Goal: Find contact information: Find contact information

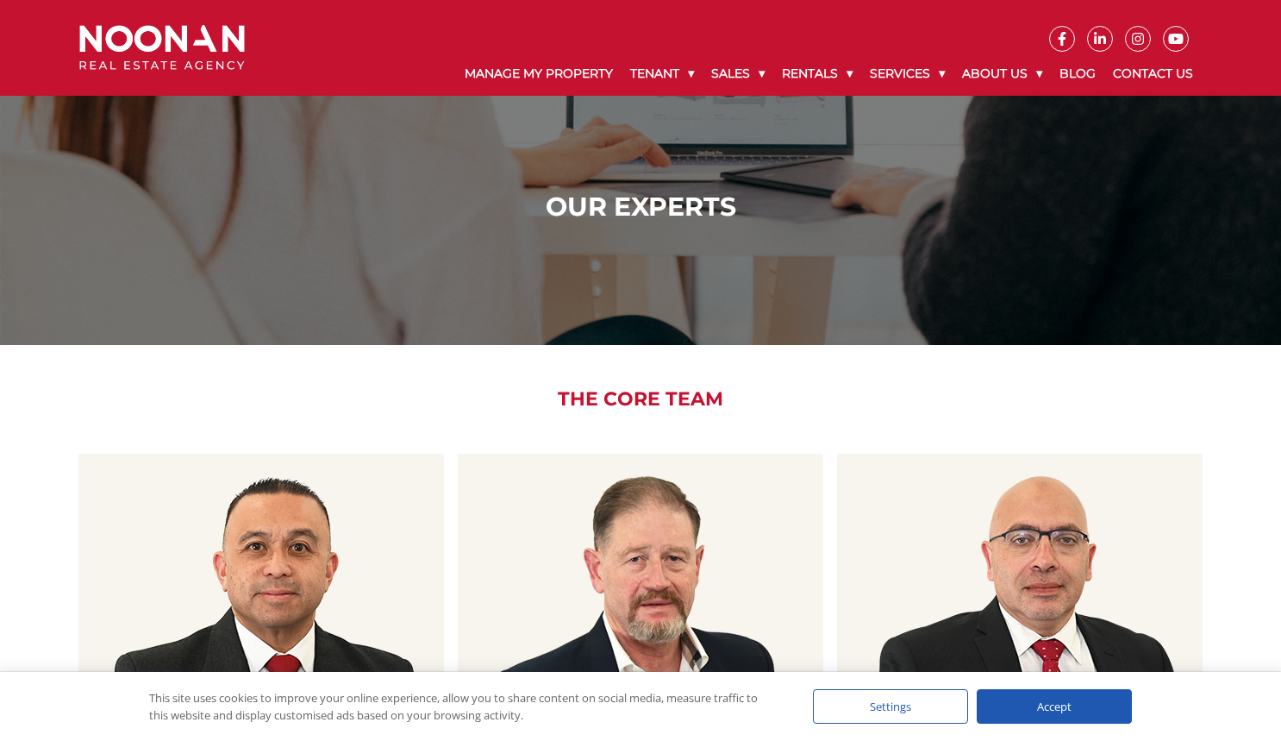
scroll to position [276, 0]
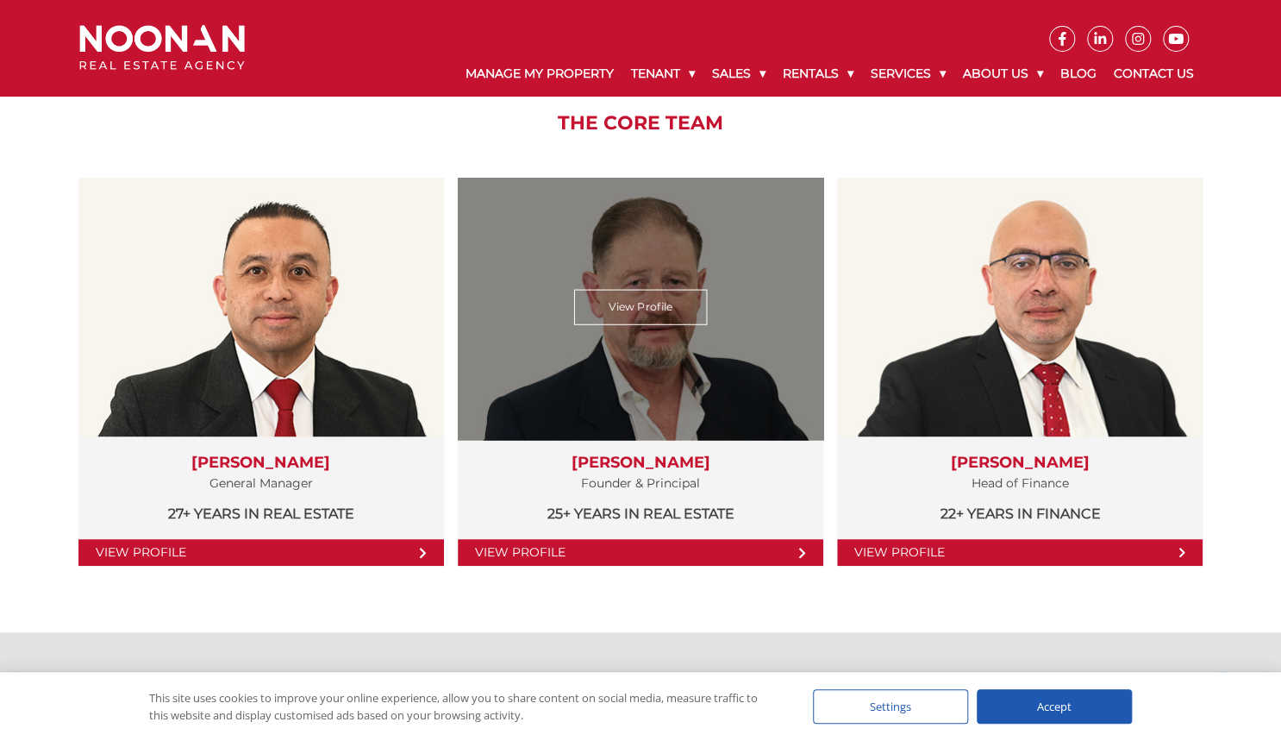
click at [624, 551] on link "View Profile" at bounding box center [641, 552] width 366 height 27
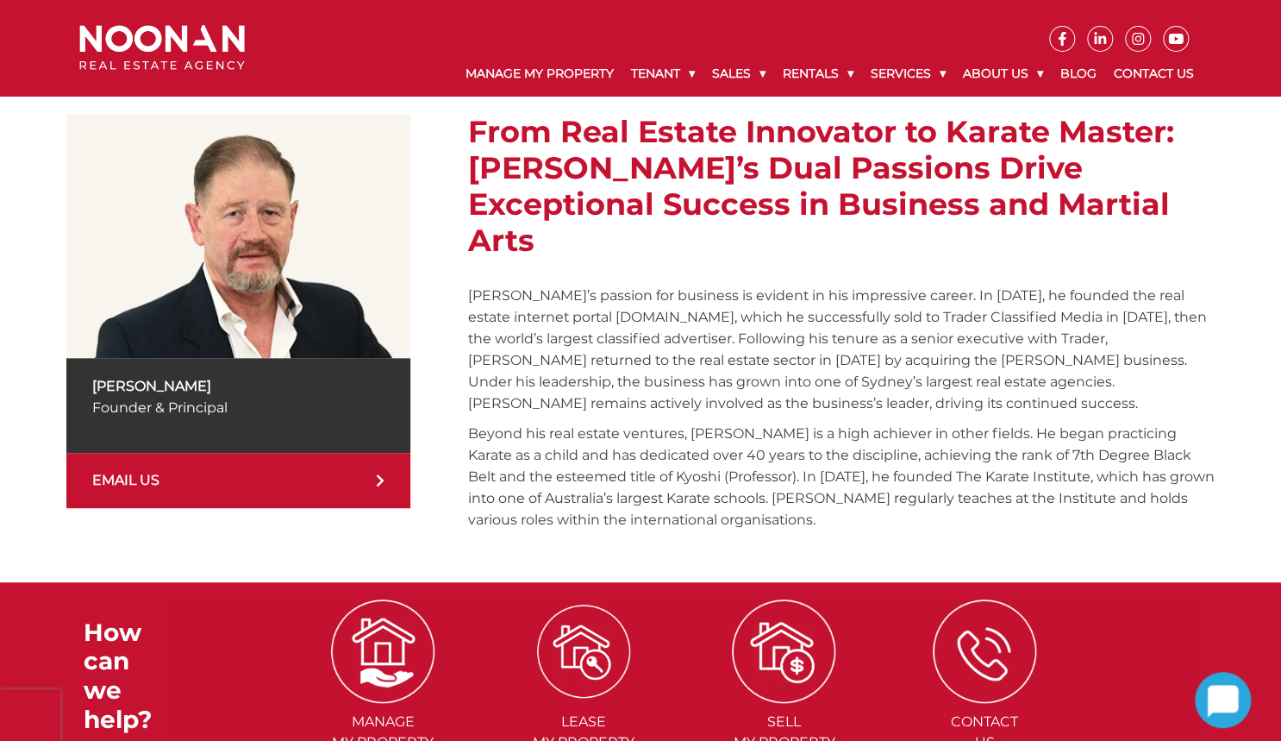
scroll to position [345, 0]
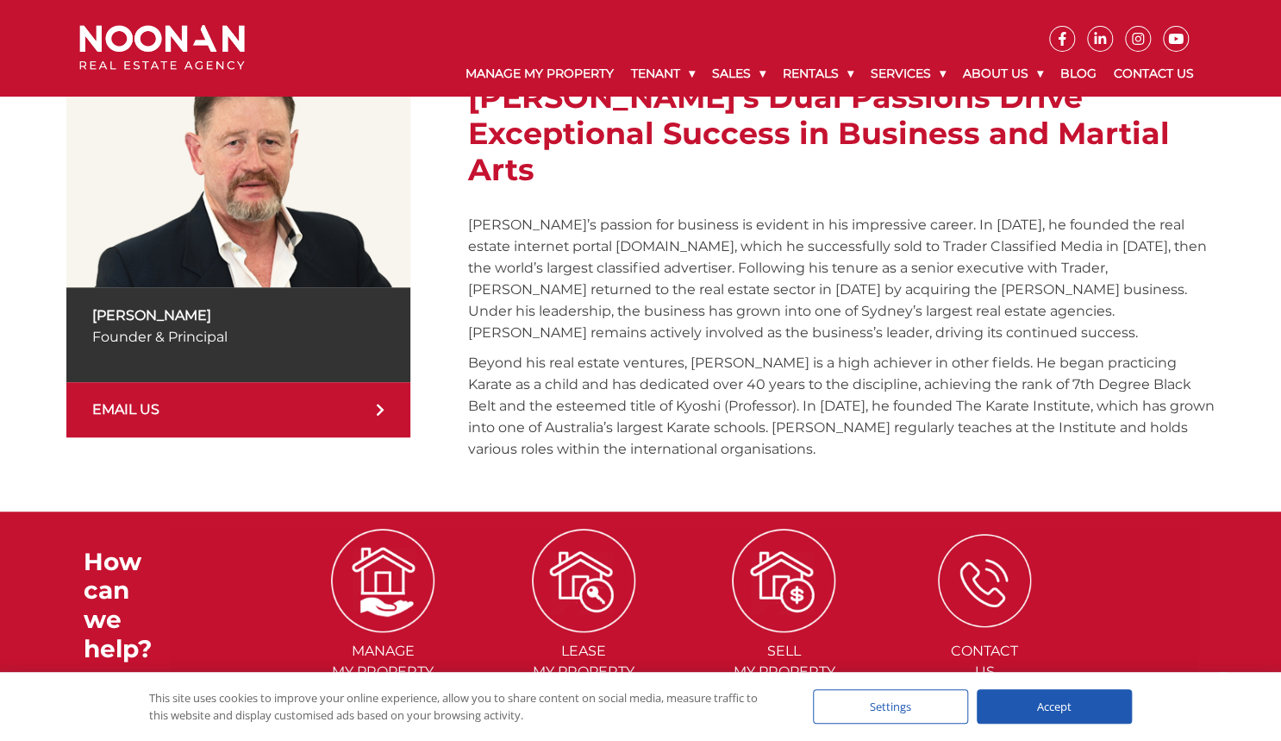
click at [992, 540] on img at bounding box center [984, 580] width 93 height 93
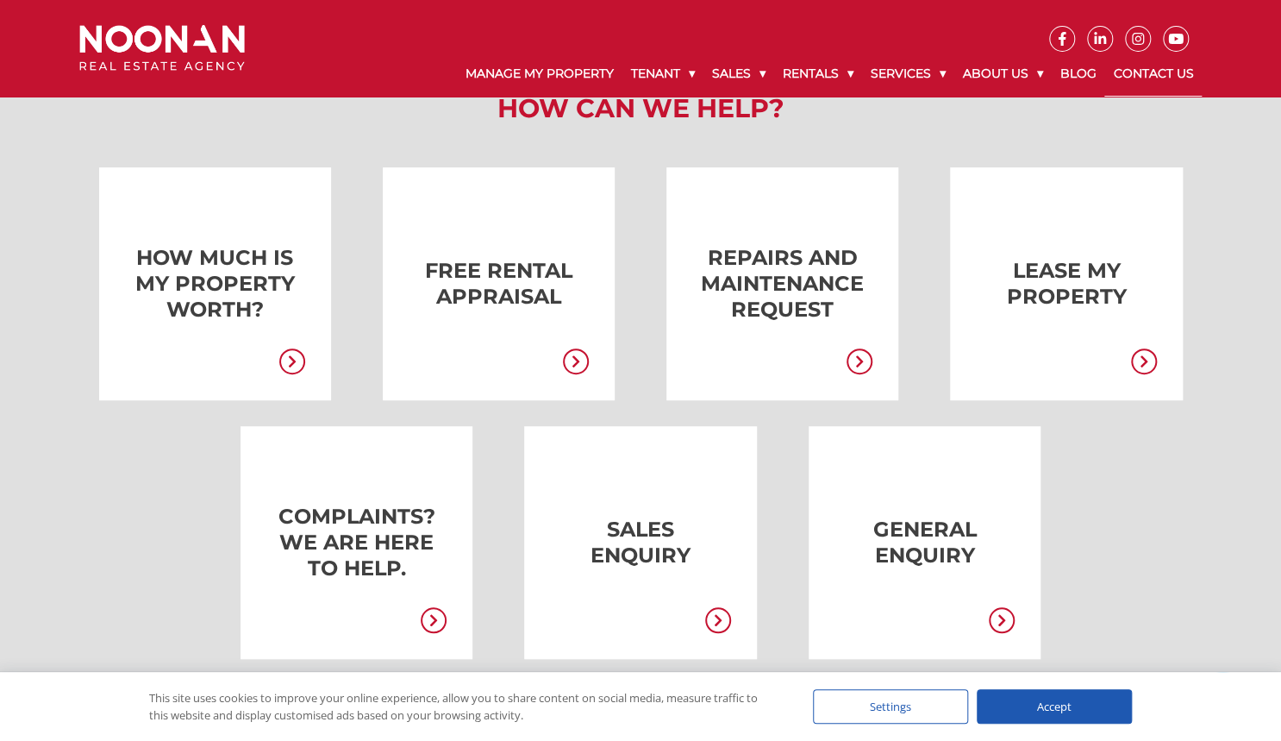
scroll to position [414, 0]
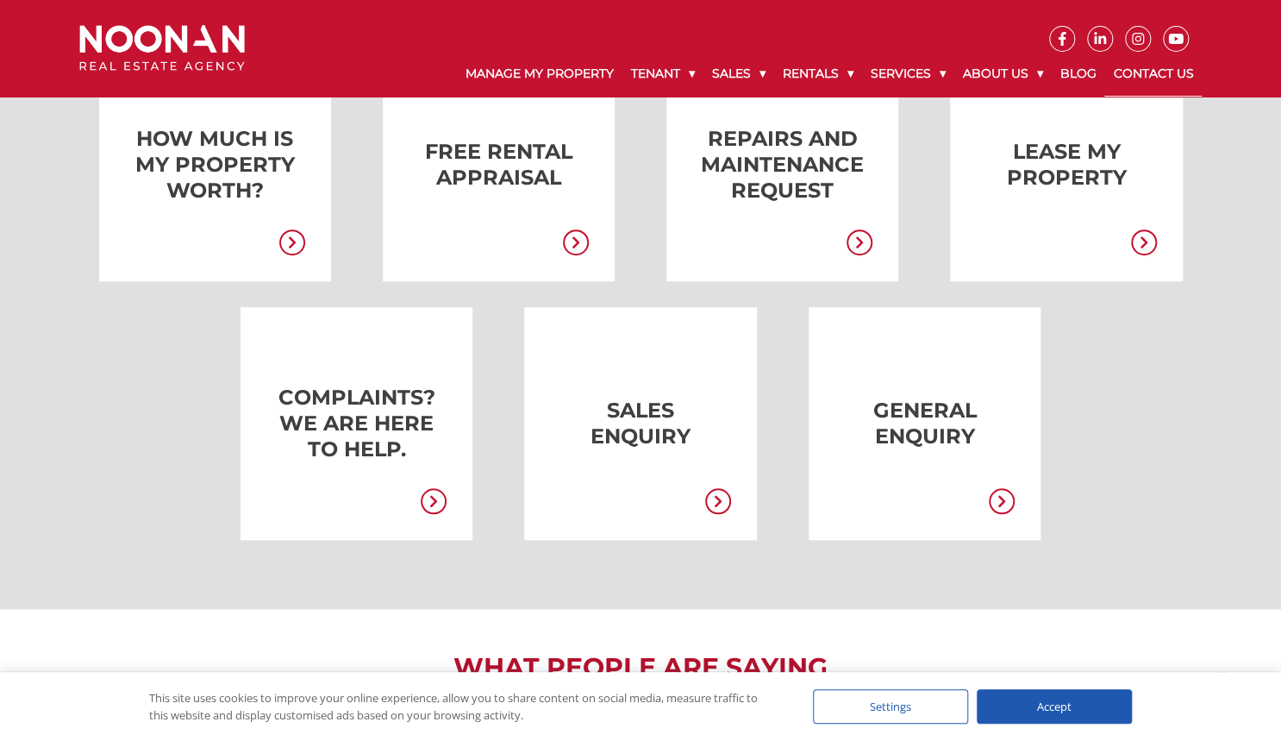
click at [381, 446] on link at bounding box center [331, 423] width 232 height 233
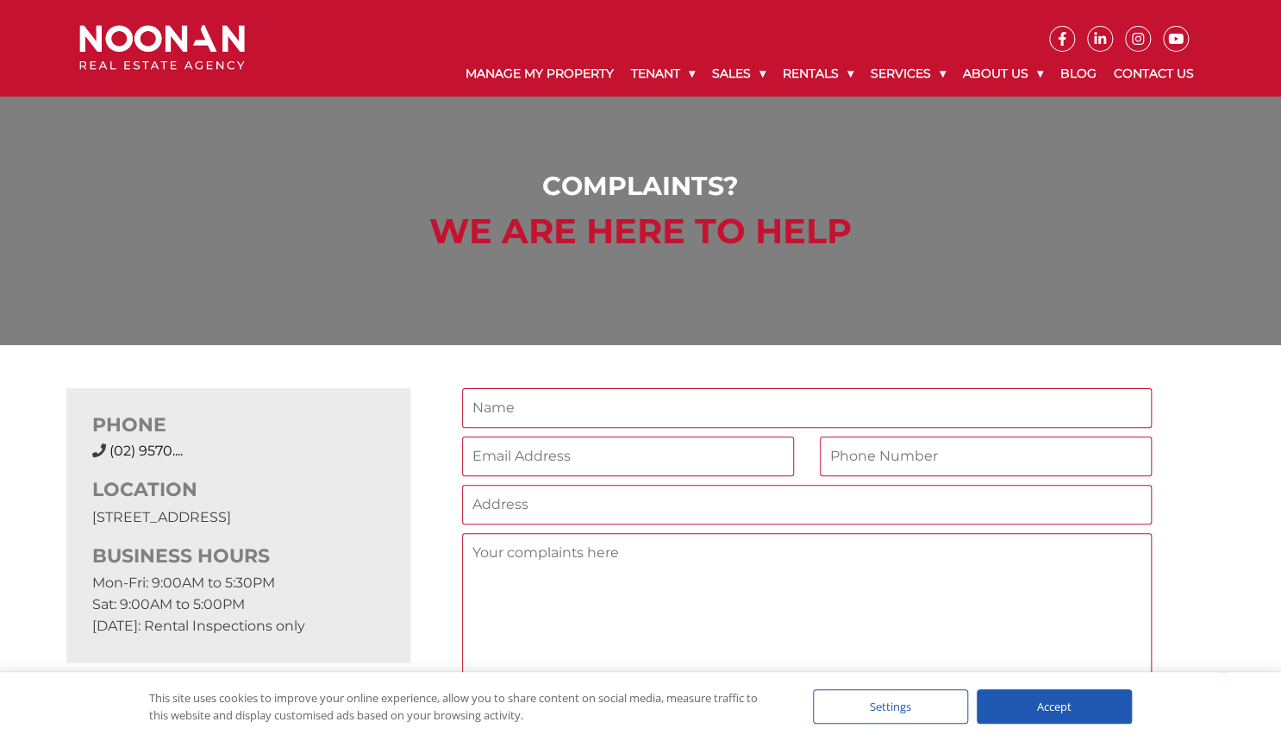
click at [153, 448] on span "(02) 9570...." at bounding box center [145, 450] width 73 height 16
click at [167, 446] on span "(02) 9570 9999" at bounding box center [176, 450] width 134 height 16
